Goal: Book appointment/travel/reservation

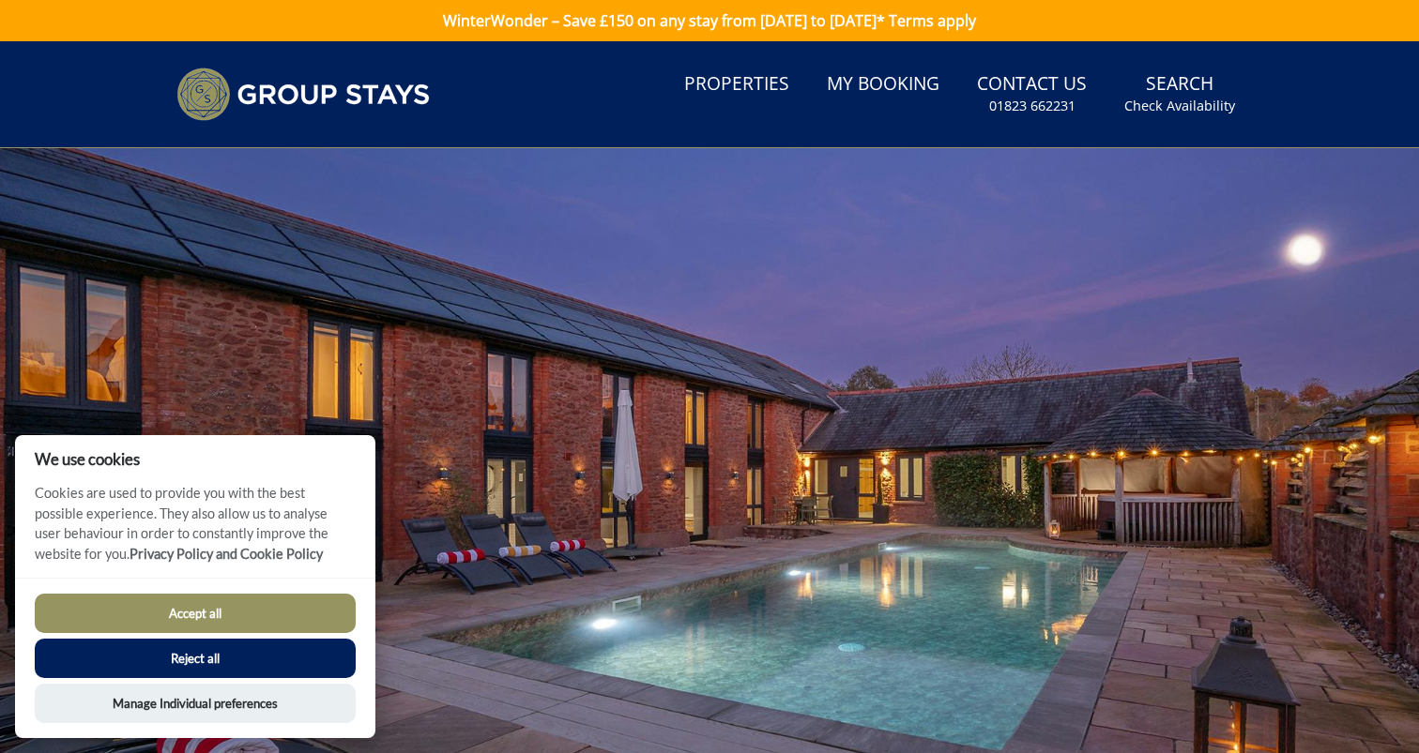
click at [268, 612] on button "Accept all" at bounding box center [195, 613] width 321 height 39
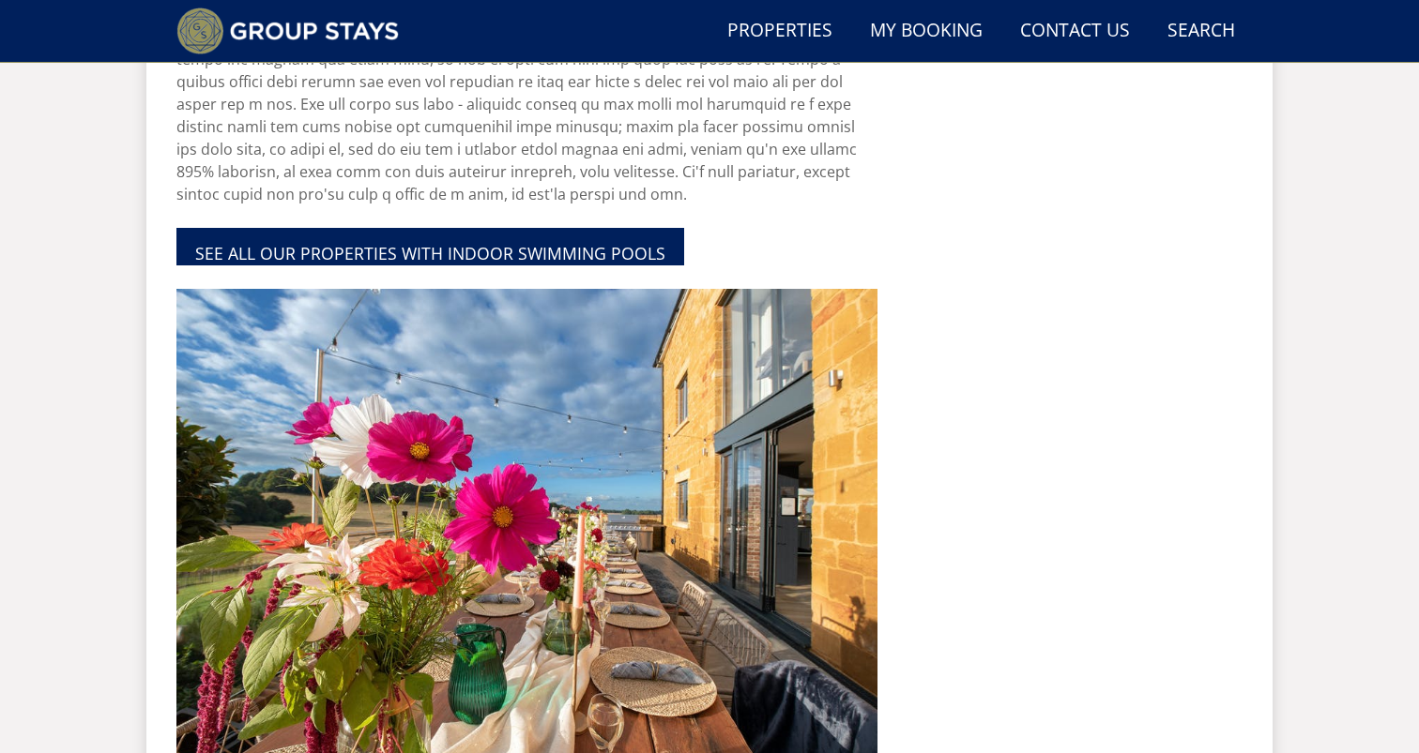
scroll to position [1788, 0]
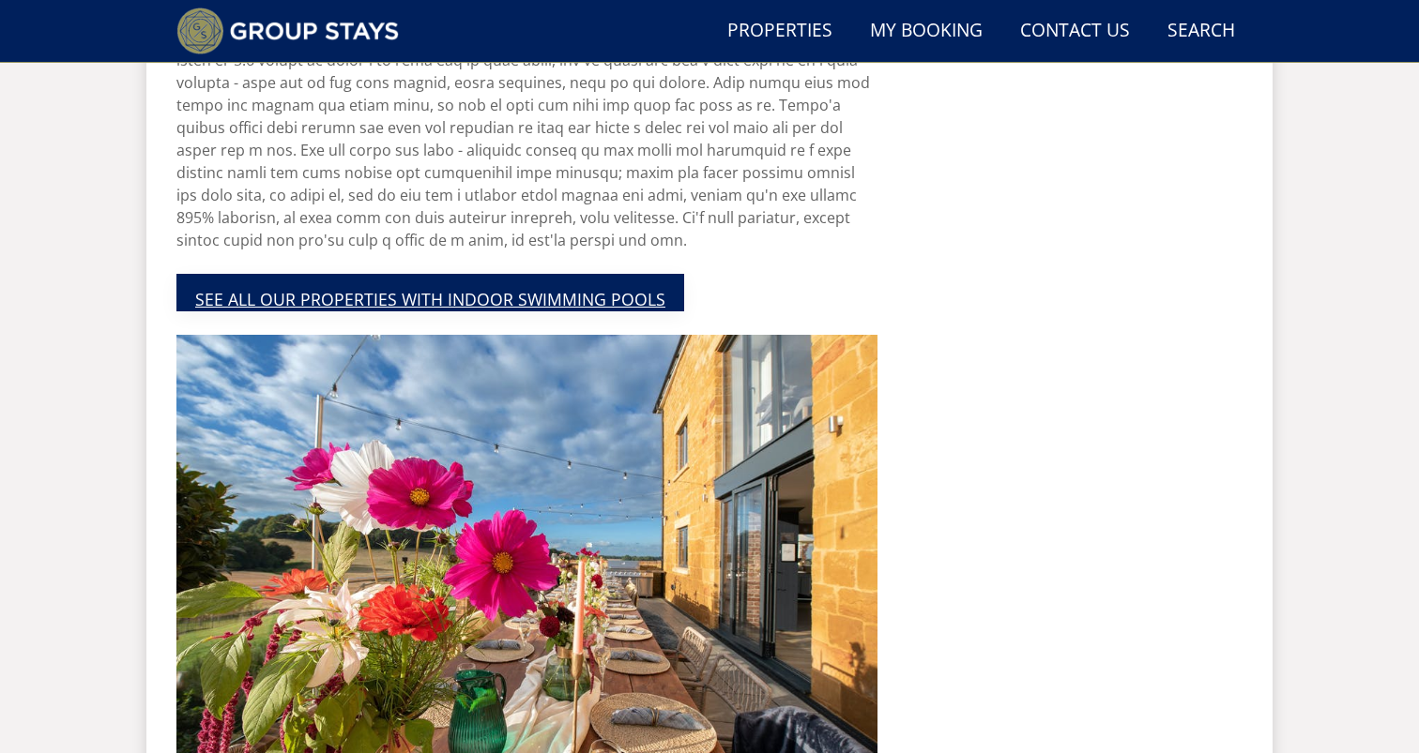
click at [564, 300] on link "SEE ALL OUR PROPERTIES WITH INDOOR SWIMMING POOLS" at bounding box center [430, 293] width 508 height 38
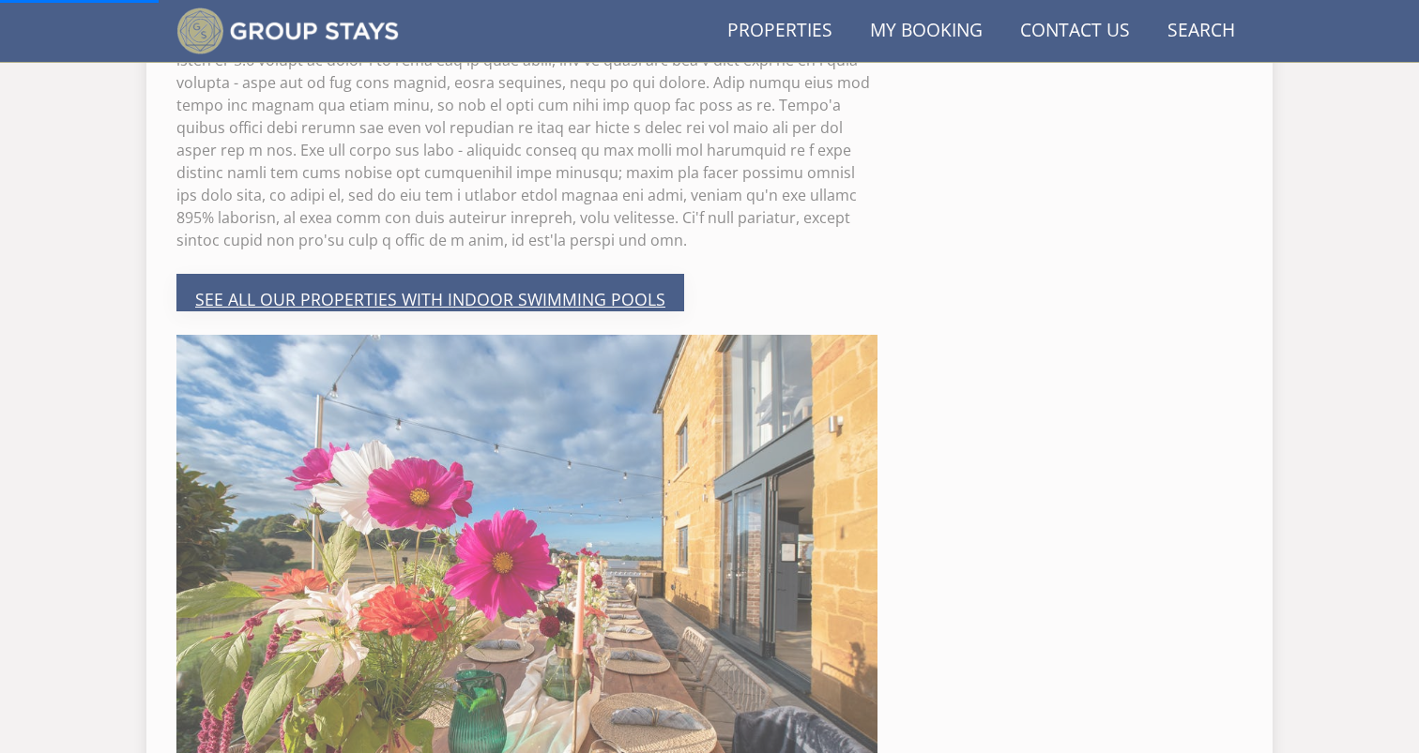
click at [226, 293] on link "SEE ALL OUR PROPERTIES WITH INDOOR SWIMMING POOLS" at bounding box center [430, 293] width 508 height 38
click at [274, 293] on link "SEE ALL OUR PROPERTIES WITH INDOOR SWIMMING POOLS" at bounding box center [430, 293] width 508 height 38
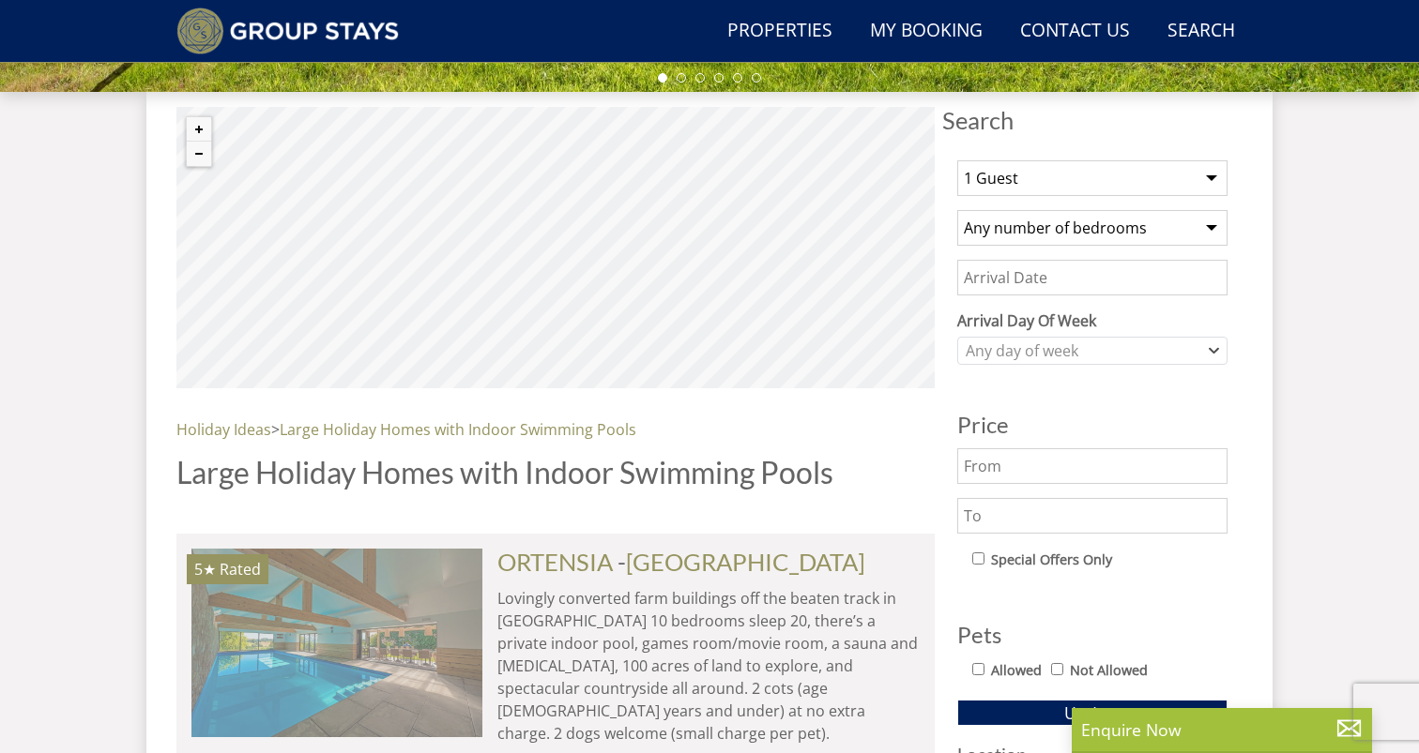
scroll to position [522, 0]
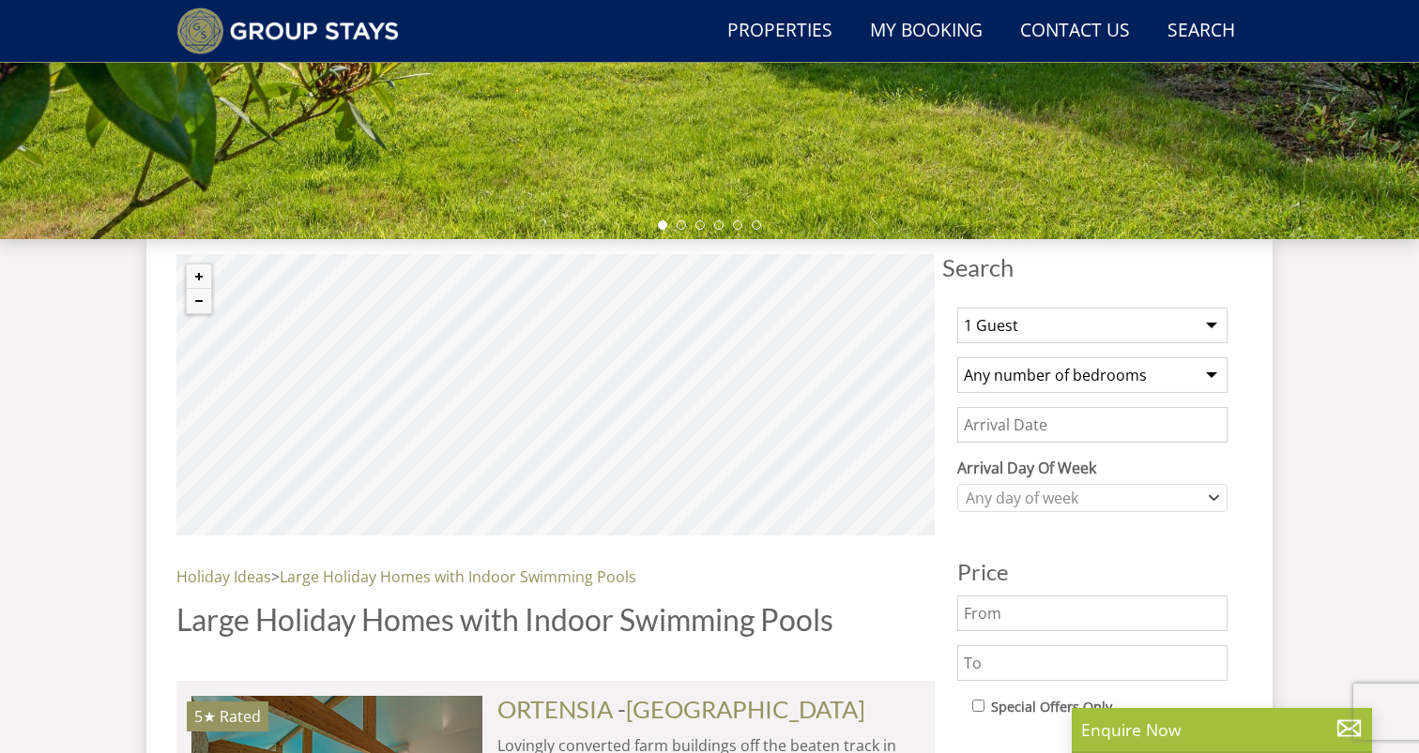
select select "32"
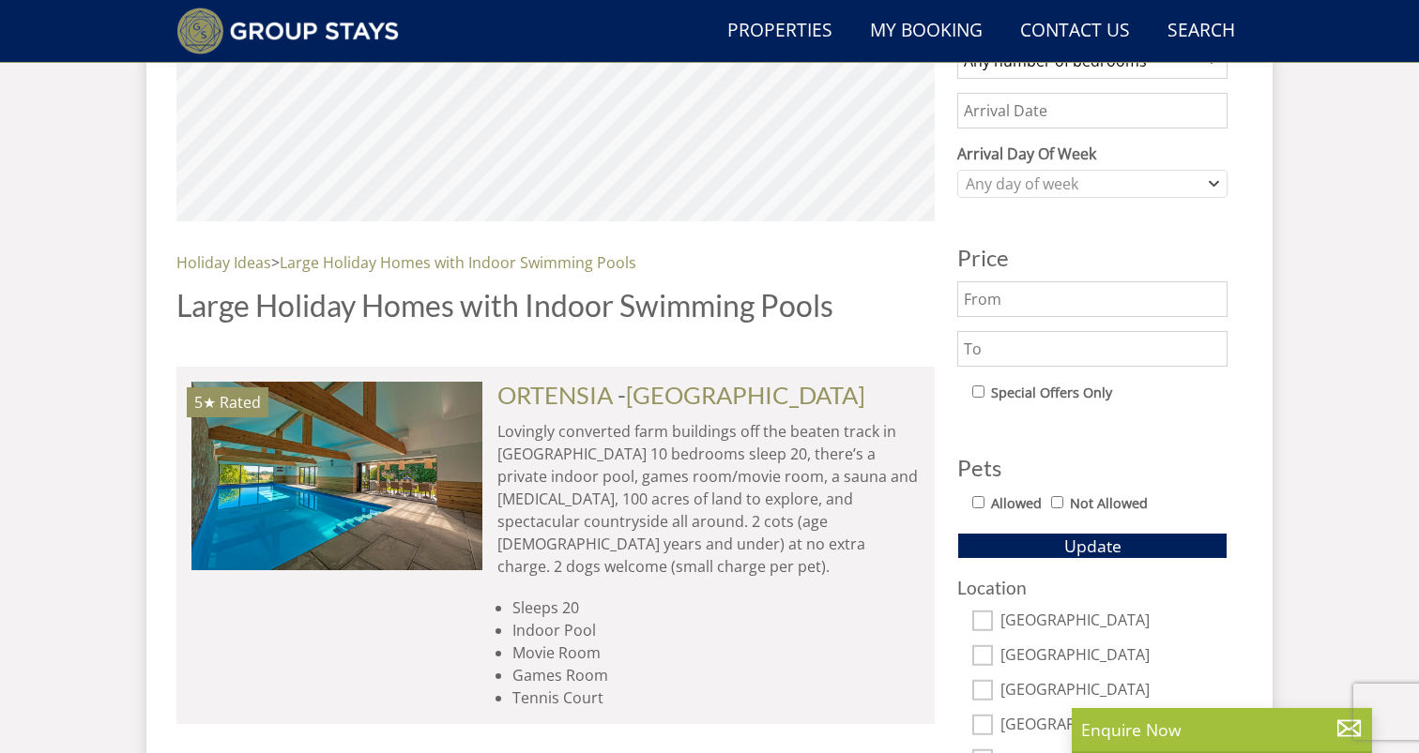
scroll to position [842, 0]
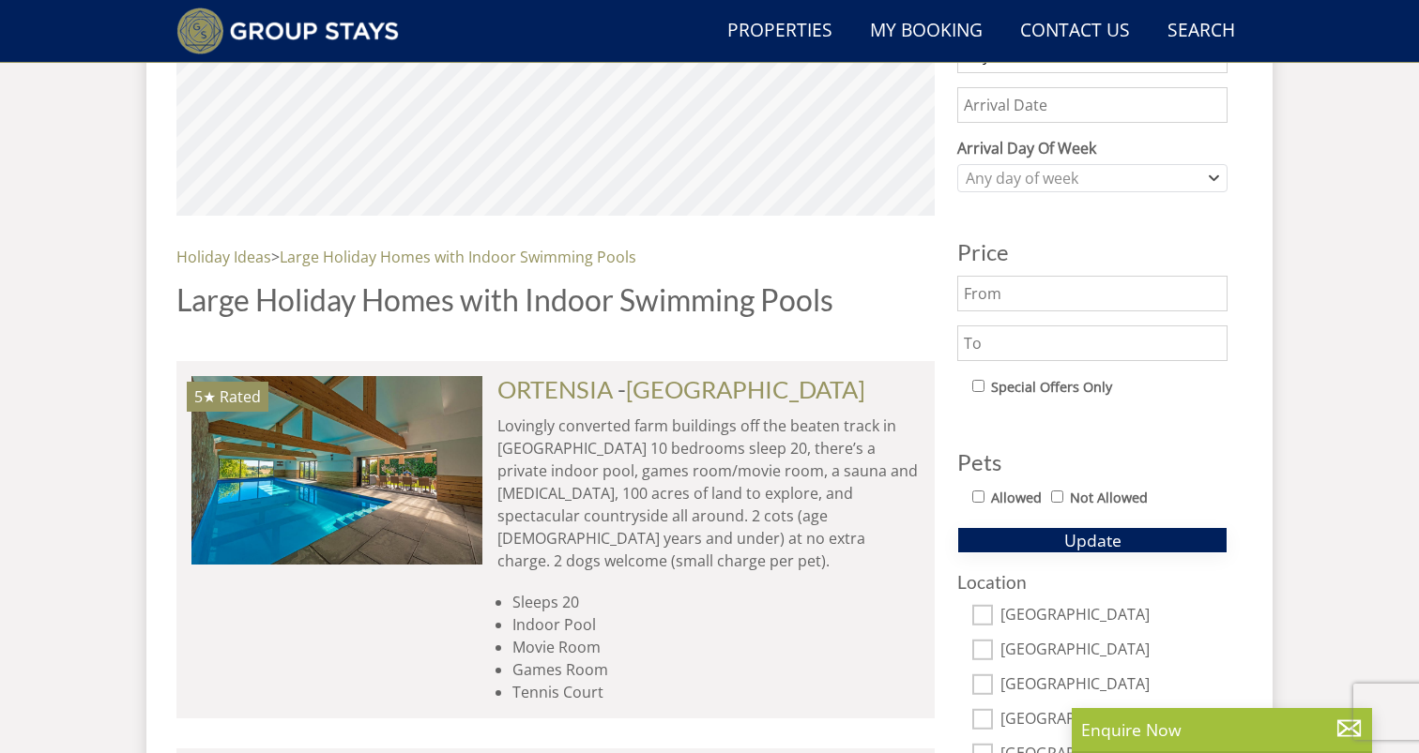
click at [1080, 540] on span "Update" at bounding box center [1092, 540] width 57 height 23
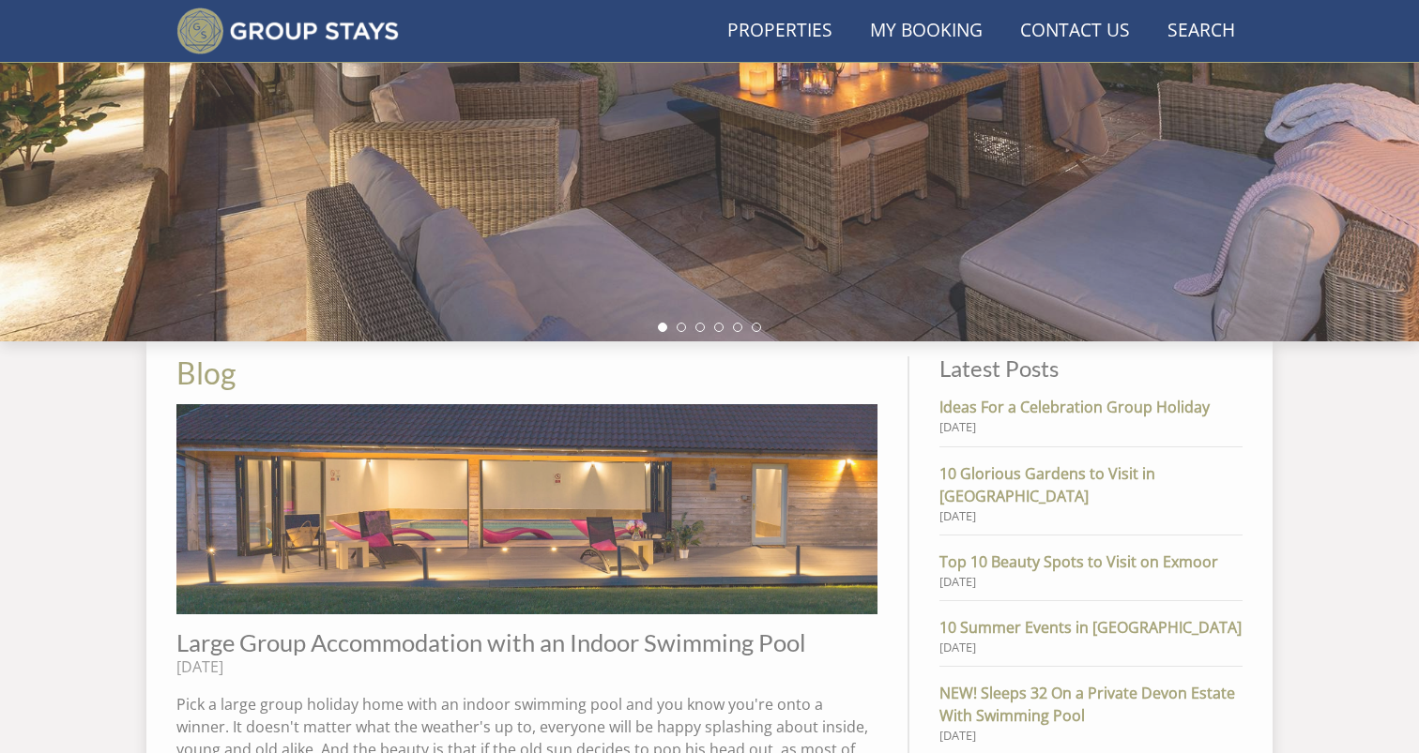
scroll to position [1788, 0]
